Goal: Task Accomplishment & Management: Manage account settings

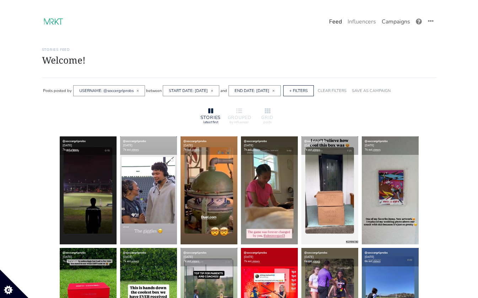
click at [392, 21] on link "Campaigns" at bounding box center [396, 22] width 34 height 14
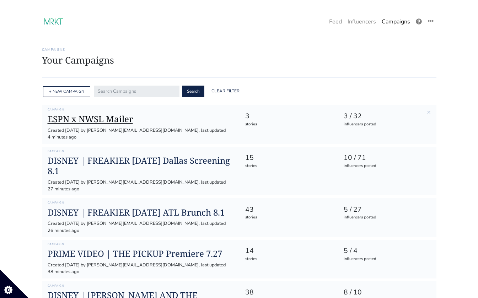
click at [124, 121] on h1 "ESPN x NWSL Mailer" at bounding box center [141, 119] width 186 height 10
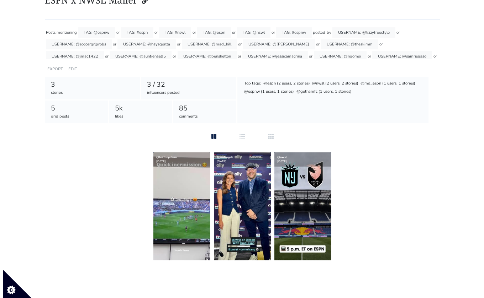
scroll to position [64, 0]
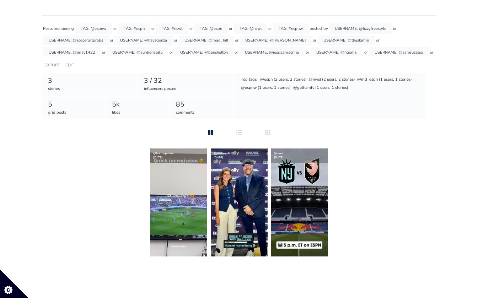
click at [71, 63] on link "EDIT" at bounding box center [69, 65] width 9 height 5
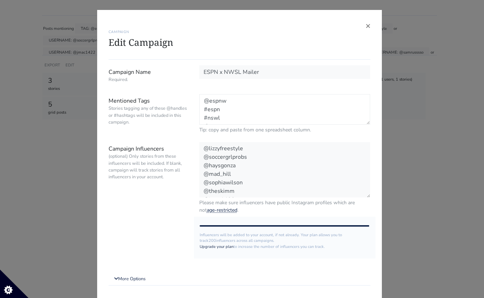
click at [220, 119] on textarea "@espnw #espn #nswl @espn @nswl #espnw" at bounding box center [284, 109] width 171 height 31
click at [229, 119] on textarea "@espnw #espn #nswl @espn @nswl #espnw" at bounding box center [284, 109] width 171 height 31
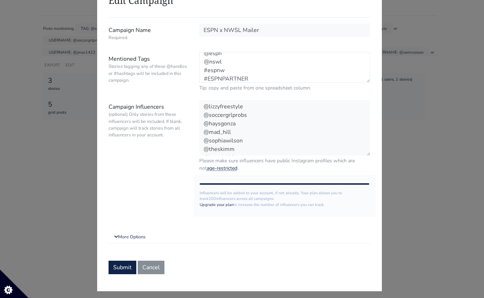
scroll to position [47, 0]
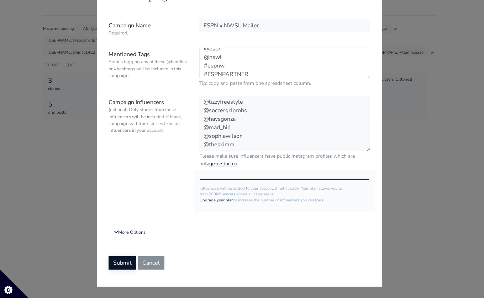
type textarea "@espnw #espn #nswl @espn @nswl #espnw #ESPNPARTNER"
click at [123, 260] on button "Submit" at bounding box center [122, 263] width 28 height 14
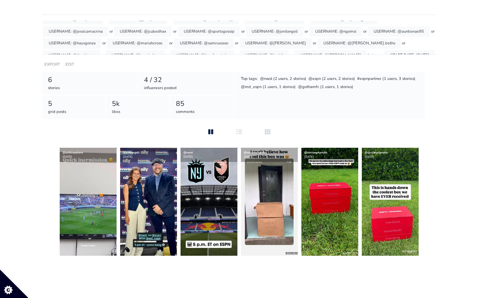
scroll to position [52, 0]
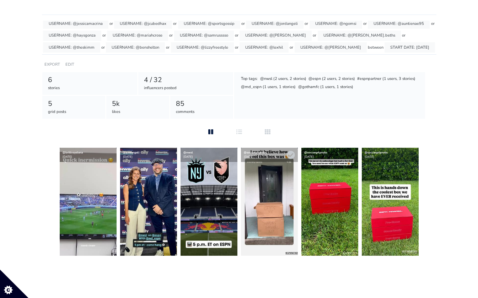
click at [282, 191] on img at bounding box center [269, 202] width 57 height 108
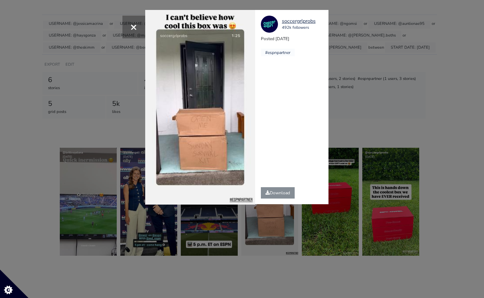
click at [433, 107] on div "× Your browser does not support HTML5 video. soccergrlprobs 492k followers Post…" at bounding box center [242, 149] width 484 height 298
